Goal: Task Accomplishment & Management: Manage account settings

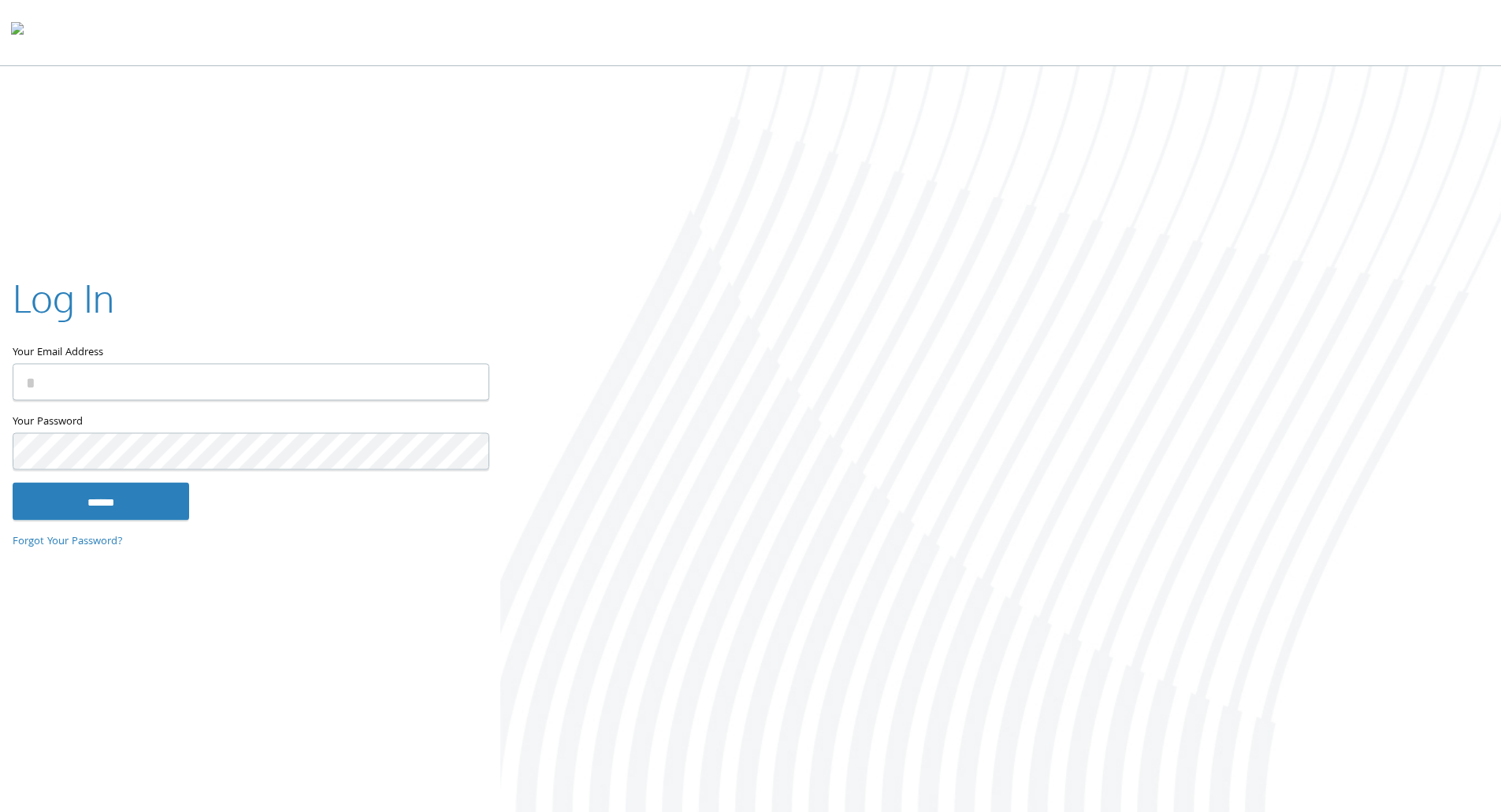
type input "**********"
click at [149, 495] on input "******" at bounding box center [101, 501] width 176 height 38
type input "**********"
click at [94, 499] on input "******" at bounding box center [101, 501] width 176 height 38
